Goal: Task Accomplishment & Management: Complete application form

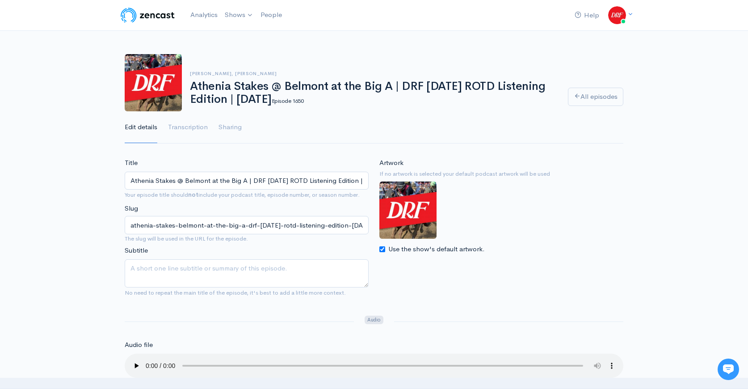
click at [141, 9] on img at bounding box center [147, 15] width 57 height 18
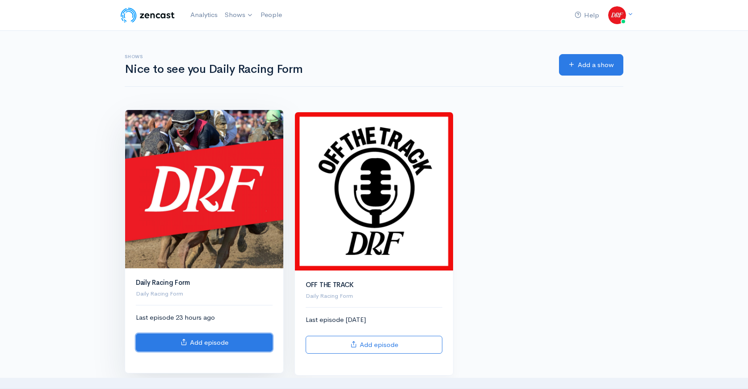
click at [226, 340] on link "Add episode" at bounding box center [204, 342] width 137 height 18
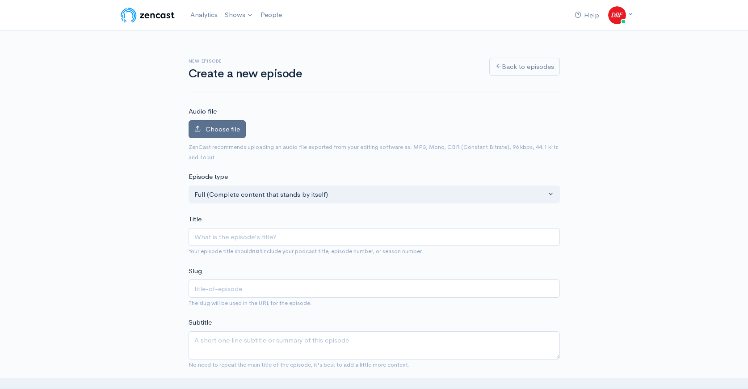
click at [237, 131] on span "Choose file" at bounding box center [222, 129] width 34 height 8
click at [0, 0] on input "Choose file" at bounding box center [0, 0] width 0 height 0
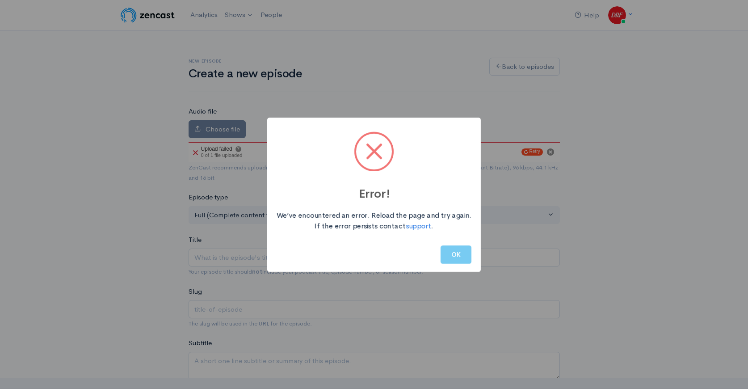
click at [456, 260] on button "OK" at bounding box center [455, 254] width 31 height 18
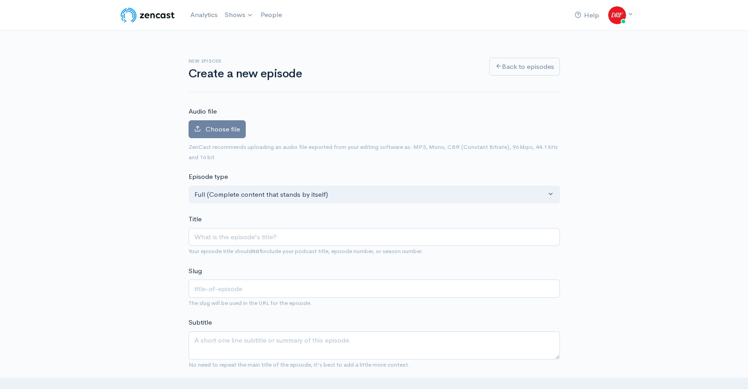
click at [222, 134] on label "Choose file" at bounding box center [217, 129] width 57 height 18
click at [0, 0] on input "Choose file" at bounding box center [0, 0] width 0 height 0
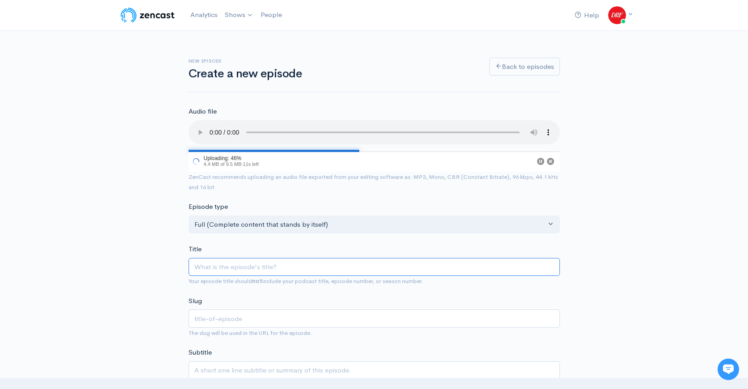
click at [229, 267] on input "Title" at bounding box center [374, 267] width 371 height 18
paste input "Race 8 @ [PERSON_NAME][GEOGRAPHIC_DATA][PERSON_NAME] | DRF [DATE] ROTD | [DATE]"
type input "Race 8 @ [PERSON_NAME][GEOGRAPHIC_DATA][PERSON_NAME] | DRF [DATE] ROTD | [DATE]"
type input "race-8-[PERSON_NAME]-drf-[DATE]-rotd-[DATE]"
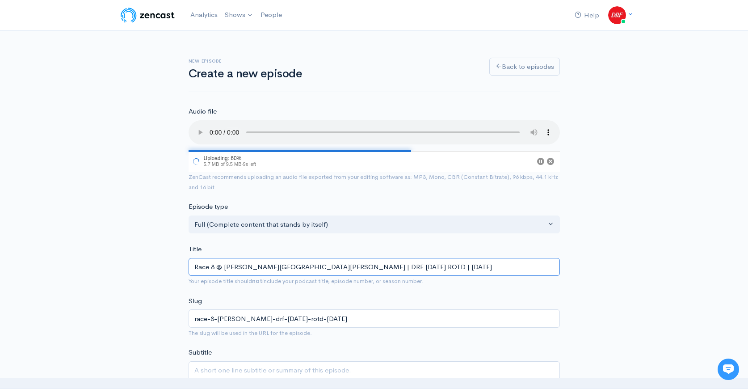
click at [333, 268] on input "Race 8 @ [PERSON_NAME][GEOGRAPHIC_DATA][PERSON_NAME] | DRF [DATE] ROTD | [DATE]" at bounding box center [374, 267] width 371 height 18
type input "Race 8 @ [PERSON_NAME][GEOGRAPHIC_DATA][PERSON_NAME] | DRF [DATE] ROTD L | [DAT…"
type input "race-8-[PERSON_NAME]-drf-[DATE]-rotd-l-[DATE]"
type input "Race 8 @ [PERSON_NAME][GEOGRAPHIC_DATA][PERSON_NAME] | DRF [DATE] ROTD Li | [DA…"
type input "race-8-[PERSON_NAME]-drf-[DATE]-rotd-li-[DATE]"
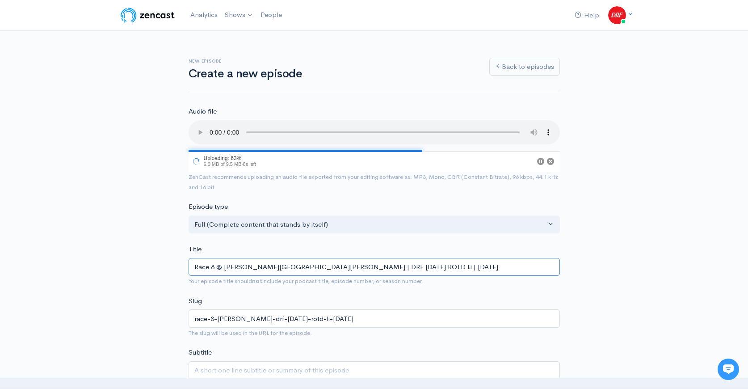
type input "Race 8 @ [PERSON_NAME][GEOGRAPHIC_DATA][PERSON_NAME] | DRF [DATE] ROTD Lis | [D…"
type input "race-8-[PERSON_NAME]-drf-[DATE]-rotd-lis-[DATE]"
type input "Race 8 @ [PERSON_NAME][GEOGRAPHIC_DATA][PERSON_NAME] | DRF [DATE] ROTD List | […"
type input "race-8-[PERSON_NAME]-drf-[DATE]-rotd-list-[DATE]"
type input "Race 8 @ [PERSON_NAME][GEOGRAPHIC_DATA][PERSON_NAME] | DRF [DATE] ROTD Liste | …"
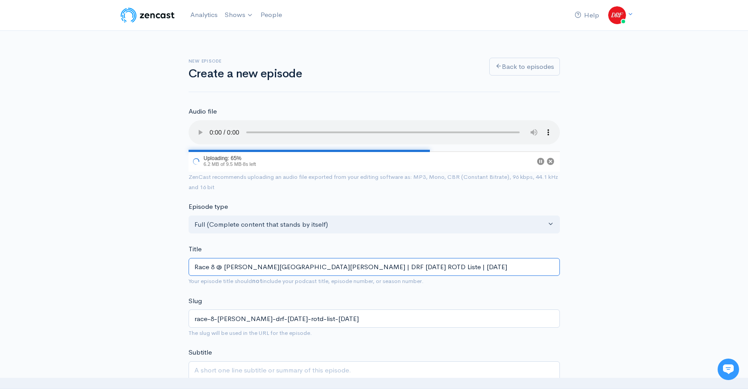
type input "race-8-[PERSON_NAME]-drf-[DATE]-rotd-liste-[DATE]"
type input "Race 8 @ [PERSON_NAME][GEOGRAPHIC_DATA][PERSON_NAME] | DRF [DATE] ROTD Listen |…"
type input "race-8-[PERSON_NAME]-drf-[DATE]-rotd-listen-[DATE]"
type input "Race 8 @ [PERSON_NAME][GEOGRAPHIC_DATA][PERSON_NAME] | DRF [DATE] ROTD Listeni …"
type input "race-8-[PERSON_NAME]-drf-[DATE]-rotd-listeni-[DATE]"
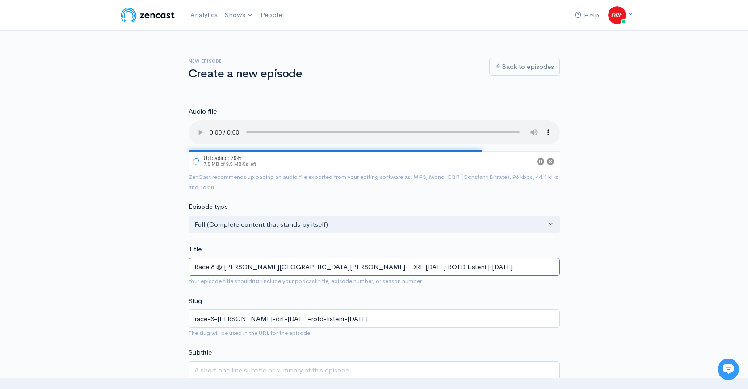
type input "Race 8 @ [PERSON_NAME][GEOGRAPHIC_DATA][PERSON_NAME] | DRF [DATE] ROTD Listenin…"
type input "race-8-[PERSON_NAME]-drf-[DATE]-rotd-listenin-[DATE]"
type input "Race 8 @ [PERSON_NAME][GEOGRAPHIC_DATA][PERSON_NAME] | DRF [DATE] ROTD Listenin…"
type input "race-8-churchill-downs-drf-sunday-rotd-listening-september-21-2025"
type input "Race 8 @ Churchill Downs | DRF Sunday ROTD Listening E | September 21, 2025"
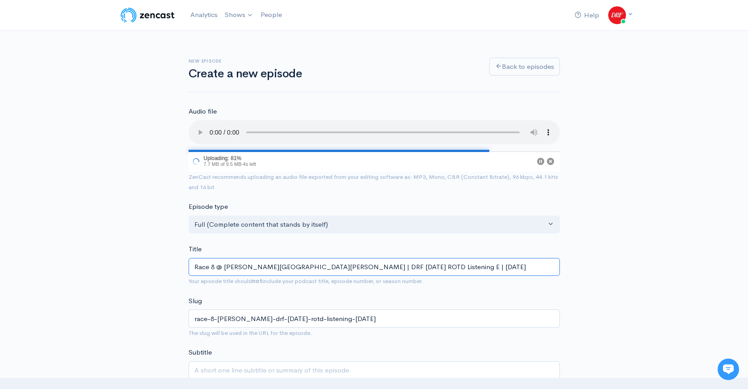
type input "race-8-churchill-downs-drf-sunday-rotd-listening-e-september-21-2025"
type input "Race 8 @ Churchill Downs | DRF Sunday ROTD Listening Ed | September 21, 2025"
type input "race-8-churchill-downs-drf-sunday-rotd-listening-ed-september-21-2025"
type input "Race 8 @ Churchill Downs | DRF Sunday ROTD Listening Edi | September 21, 2025"
type input "race-8-churchill-downs-drf-sunday-rotd-listening-edi-september-21-2025"
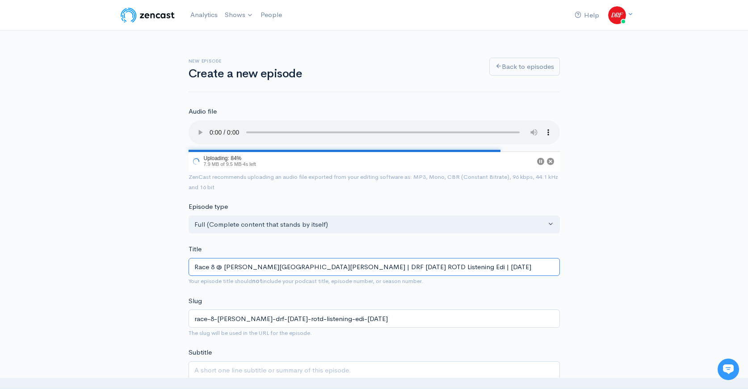
type input "Race 8 @ Churchill Downs | DRF Sunday ROTD Listening Edit | September 21, 2025"
type input "race-8-churchill-downs-drf-sunday-rotd-listening-edit-september-21-2025"
type input "Race 8 @ Churchill Downs | DRF Sunday ROTD Listening Editi | September 21, 2025"
type input "race-8-churchill-downs-drf-sunday-rotd-listening-editi-september-21-2025"
type input "Race 8 @ Churchill Downs | DRF Sunday ROTD Listening Editio | September 21, 2025"
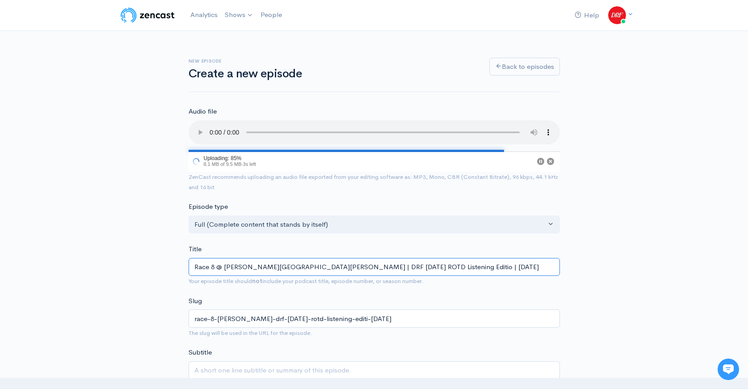
type input "race-8-churchill-downs-drf-sunday-rotd-listening-editio-september-21-2025"
type input "Race 8 @ Churchill Downs | DRF Sunday ROTD Listening Edition | September 21, 20…"
type input "race-8-churchill-downs-drf-sunday-rotd-listening-edition-september-21-2025"
type input "Race 8 @ Churchill Downs | DRF Sunday ROTD Listening Edition | September 21, 20…"
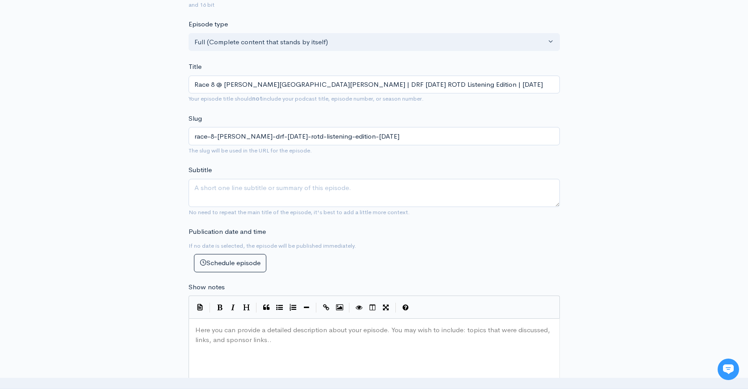
scroll to position [235, 0]
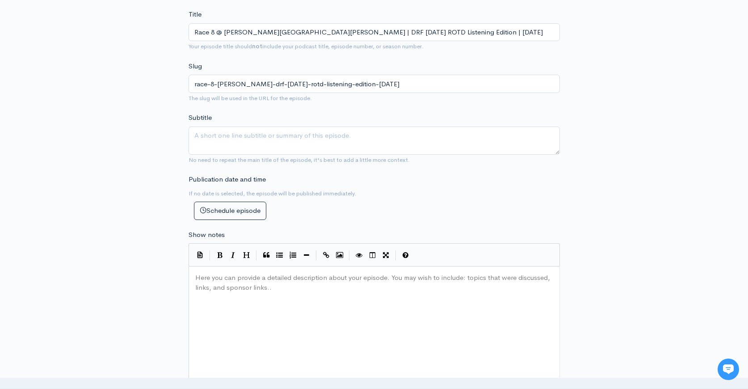
click at [435, 291] on div "Here you can provide a detailed description about your episode. You may wish to…" at bounding box center [385, 349] width 384 height 156
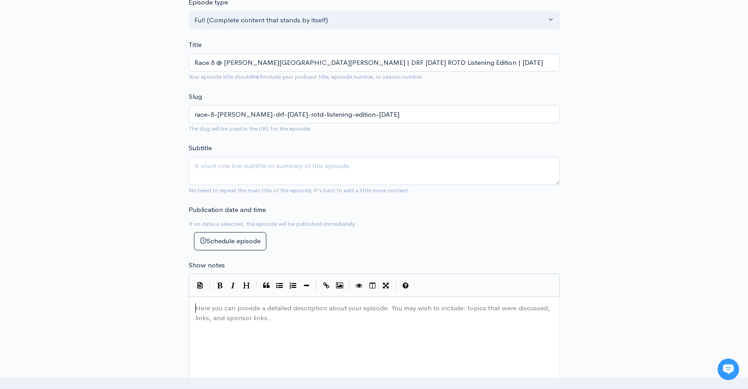
scroll to position [255, 0]
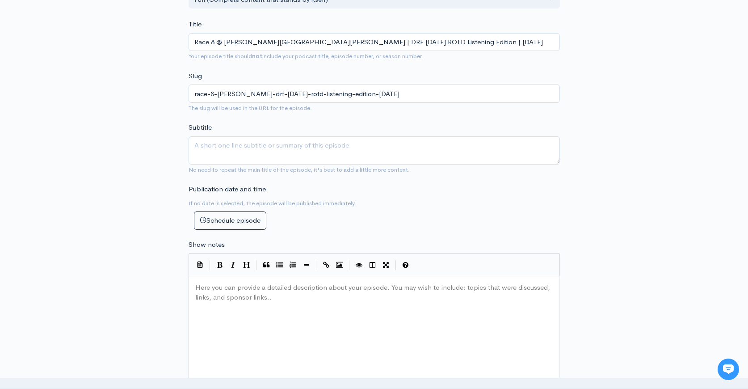
click at [251, 282] on pre "​" at bounding box center [377, 287] width 368 height 10
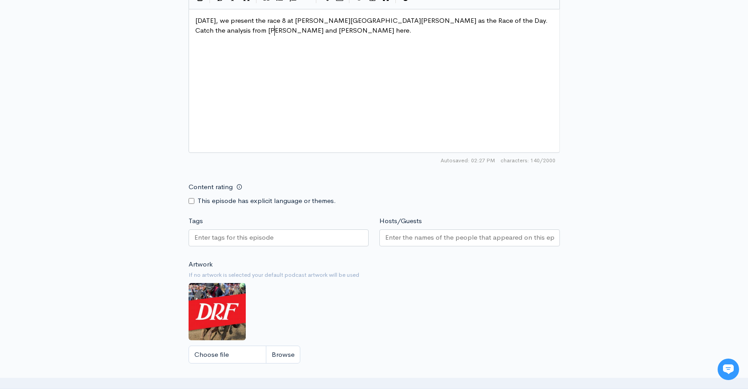
scroll to position [553, 0]
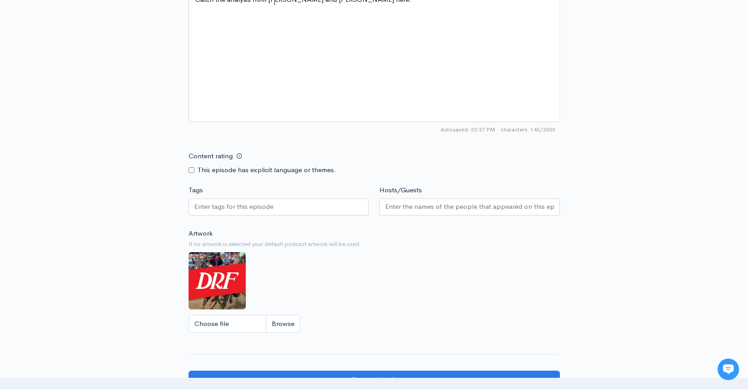
click at [299, 198] on div at bounding box center [279, 206] width 180 height 17
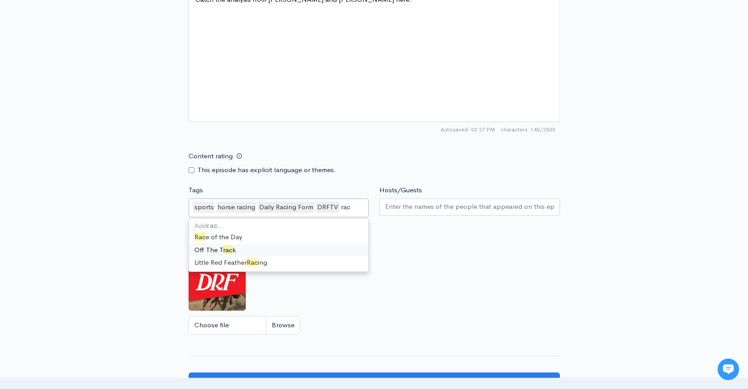
scroll to position [0, 0]
type input "race"
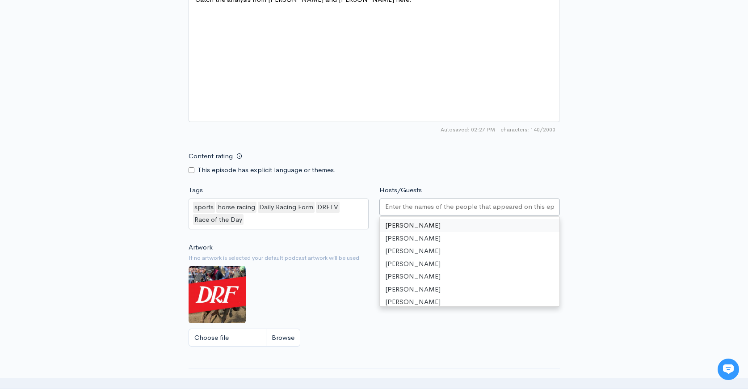
click at [435, 203] on div at bounding box center [469, 206] width 180 height 17
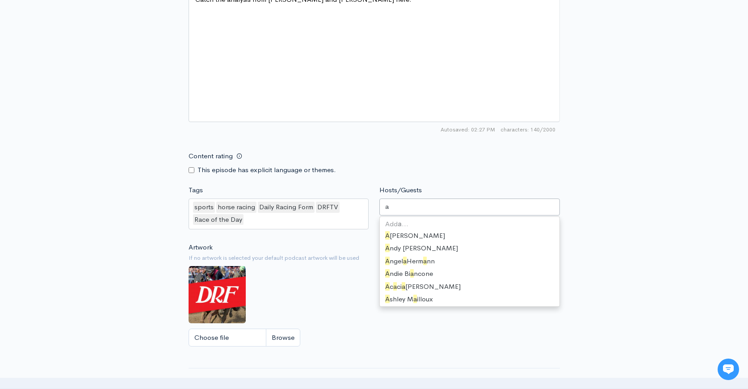
scroll to position [360, 0]
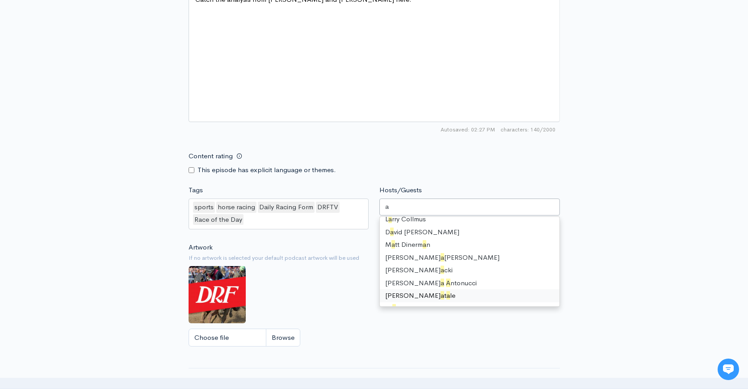
type input "as"
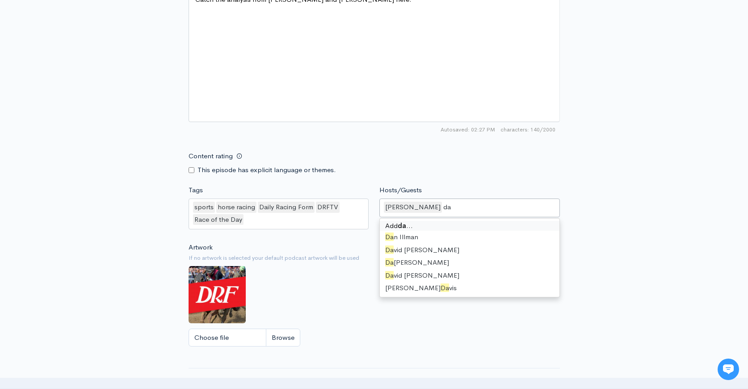
scroll to position [0, 0]
type input "dav"
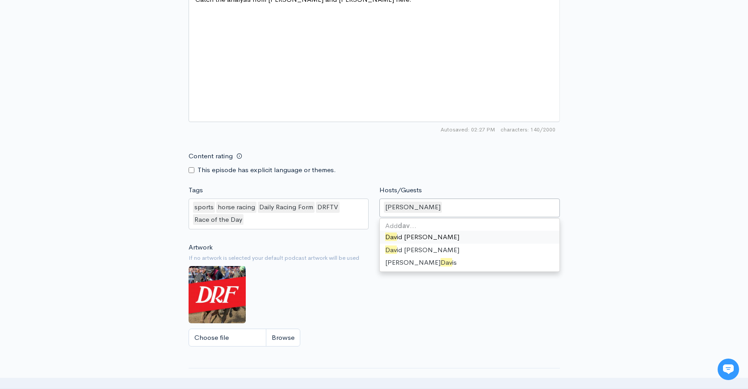
scroll to position [363, 0]
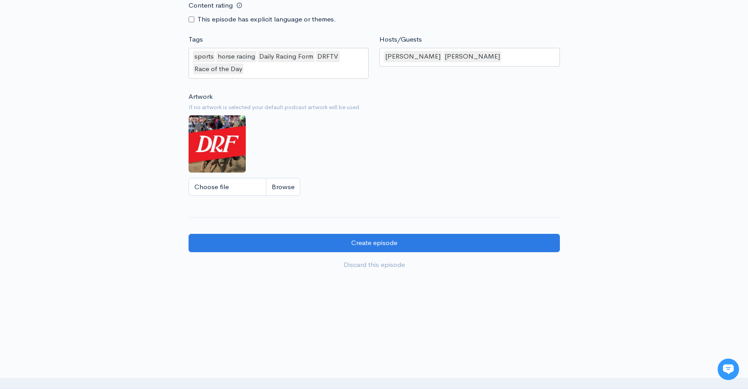
scroll to position [705, 0]
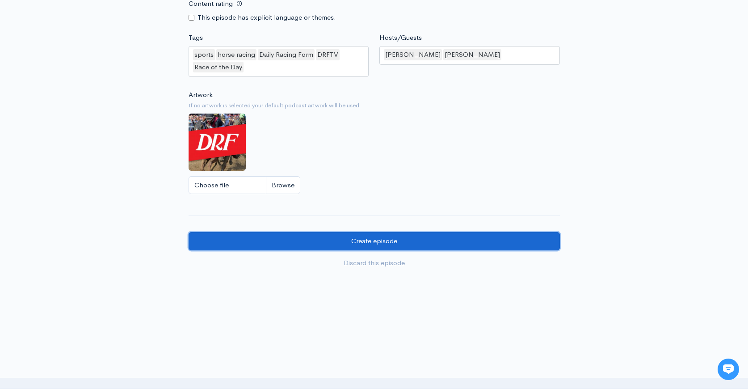
click at [486, 232] on input "Create episode" at bounding box center [374, 241] width 371 height 18
